Goal: Navigation & Orientation: Go to known website

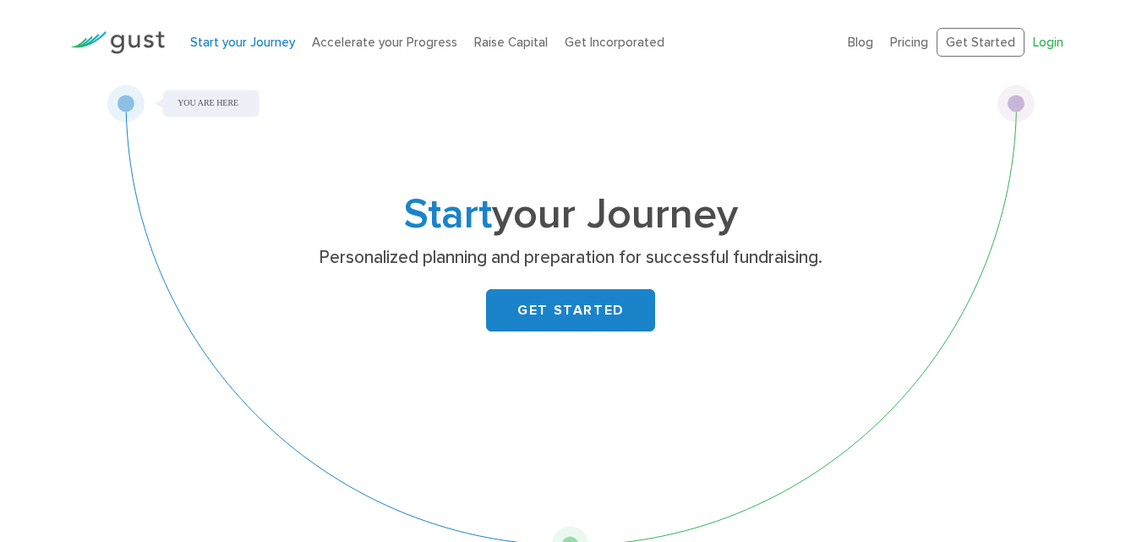
click at [1037, 49] on link "Login" at bounding box center [1048, 42] width 30 height 15
